Goal: Navigation & Orientation: Find specific page/section

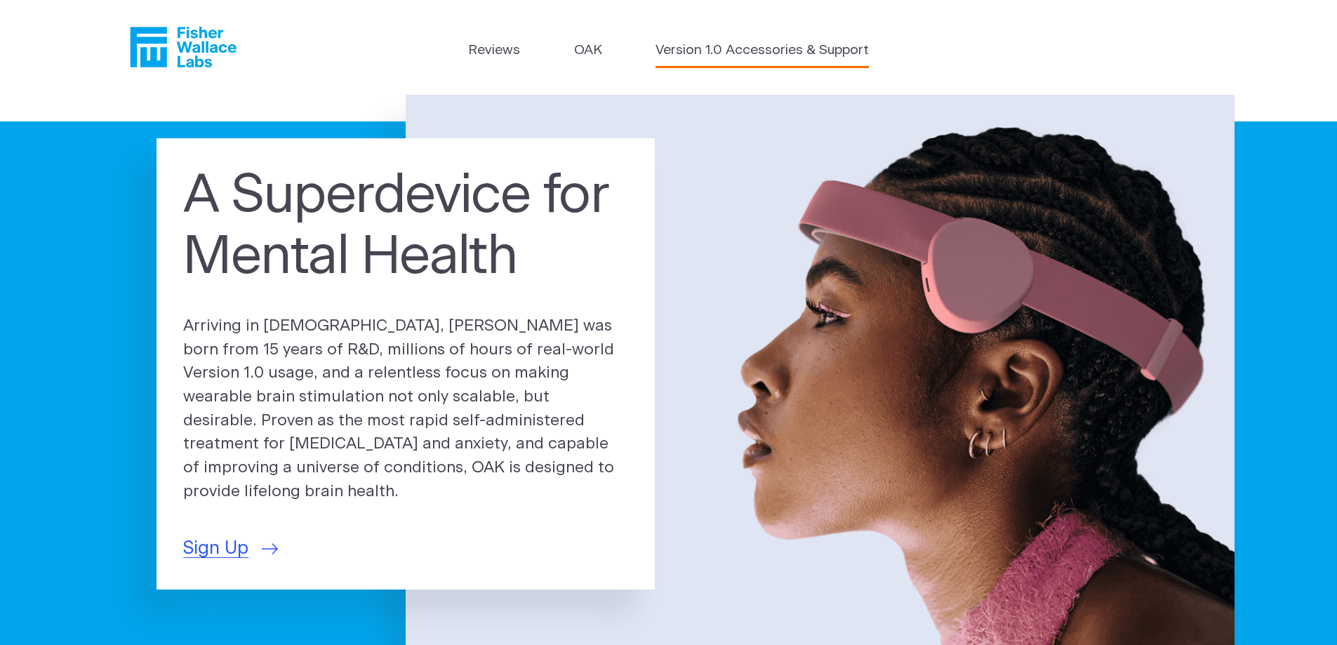
click at [763, 52] on link "Version 1.0 Accessories & Support" at bounding box center [761, 51] width 213 height 20
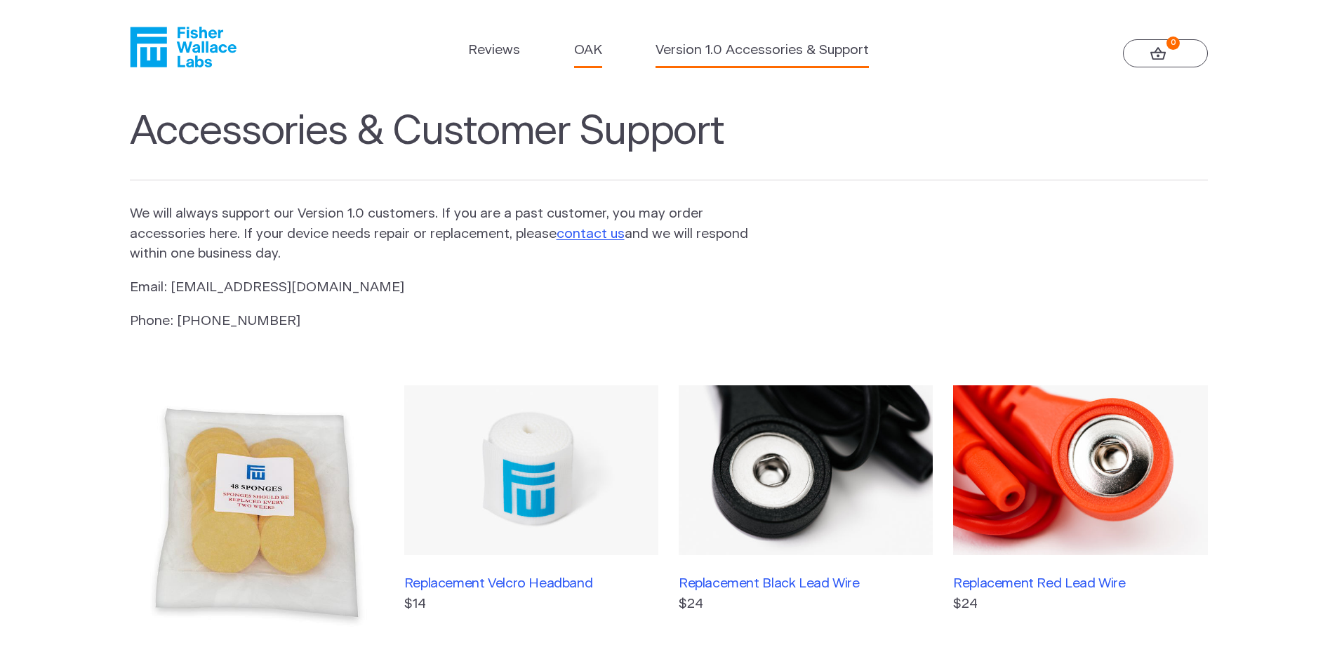
click at [601, 54] on link "OAK" at bounding box center [588, 51] width 28 height 20
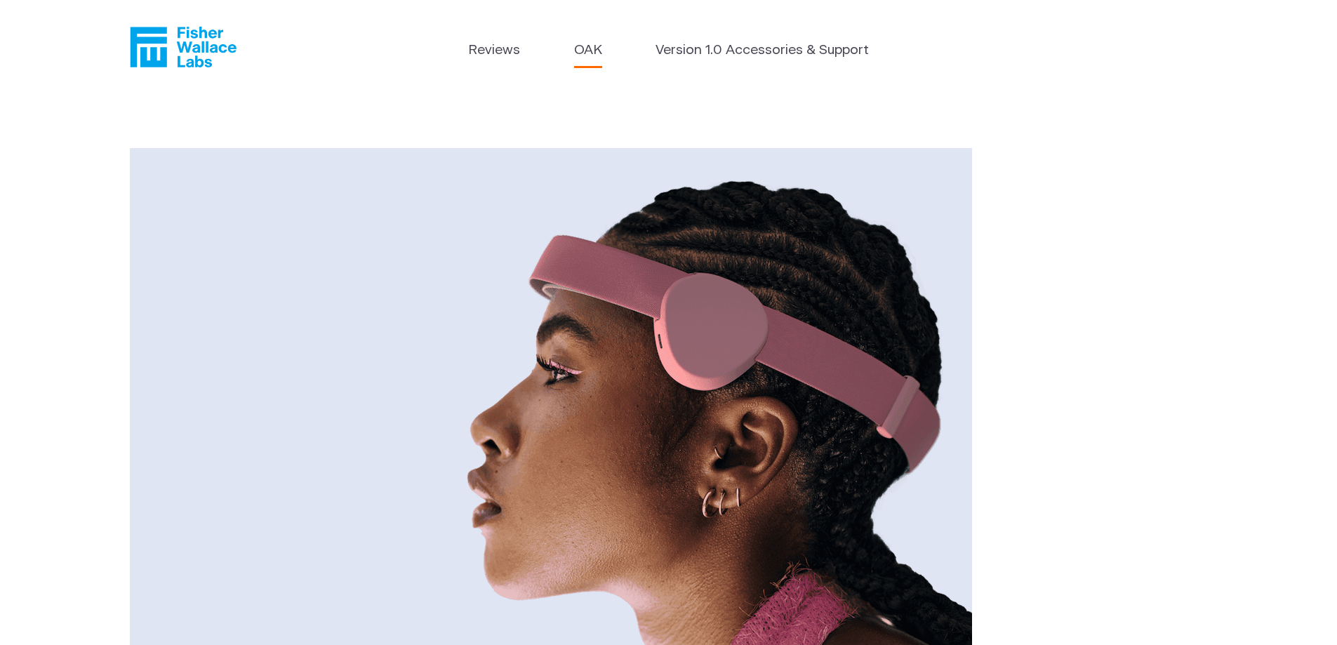
drag, startPoint x: 622, startPoint y: 311, endPoint x: 634, endPoint y: 91, distance: 220.0
